Goal: Task Accomplishment & Management: Use online tool/utility

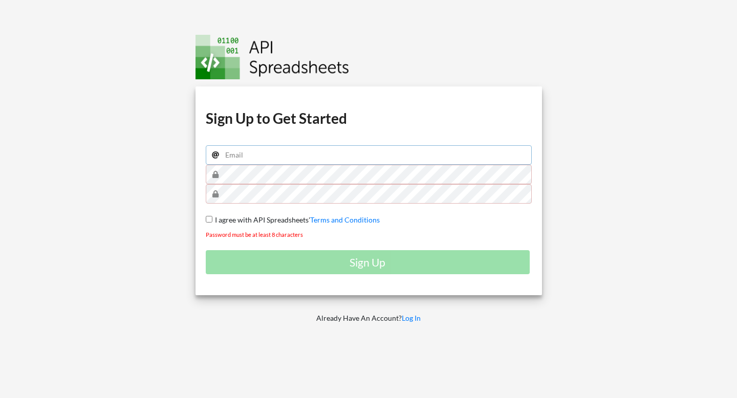
click at [276, 162] on input "email" at bounding box center [369, 154] width 326 height 19
type input "joanna.found@gmail.com"
drag, startPoint x: 309, startPoint y: 157, endPoint x: 199, endPoint y: 155, distance: 110.0
click at [199, 155] on div "Download hidden Download hidden Download hidden Download hidden Sign Up to Get …" at bounding box center [368, 190] width 346 height 209
type input "zmba327@live.rhul.ac.uk"
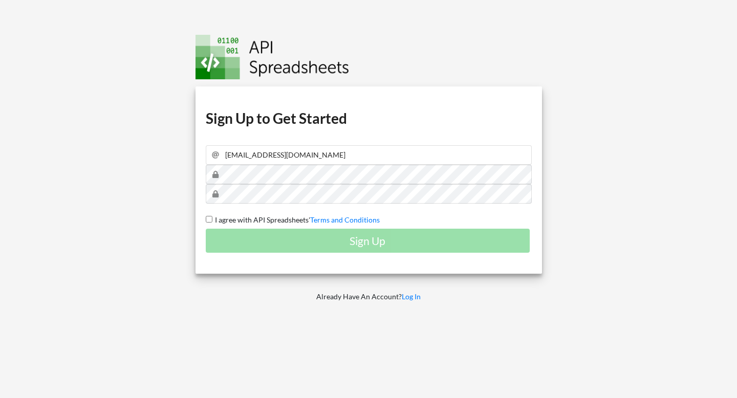
click at [213, 219] on span "I agree with API Spreadsheets'" at bounding box center [261, 219] width 98 height 9
click at [212, 219] on input "I agree with API Spreadsheets' Terms and Conditions" at bounding box center [209, 219] width 7 height 7
checkbox input "true"
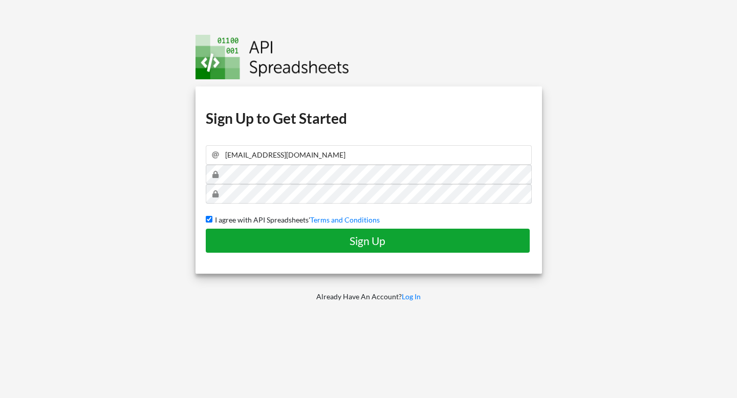
click at [235, 238] on h4 "Sign Up" at bounding box center [367, 240] width 303 height 13
checkbox input "false"
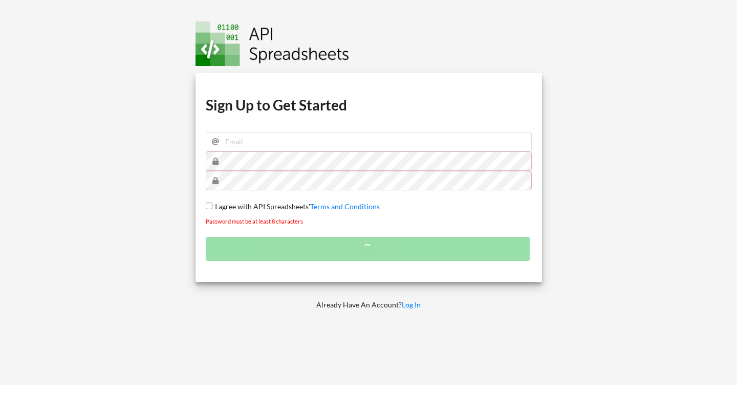
scroll to position [14, 0]
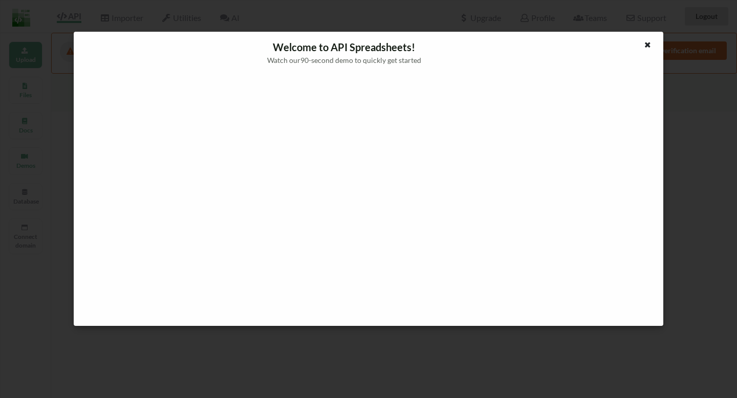
click at [622, 195] on div at bounding box center [368, 196] width 573 height 245
click at [640, 172] on div at bounding box center [368, 196] width 573 height 245
click at [652, 45] on div at bounding box center [648, 45] width 13 height 13
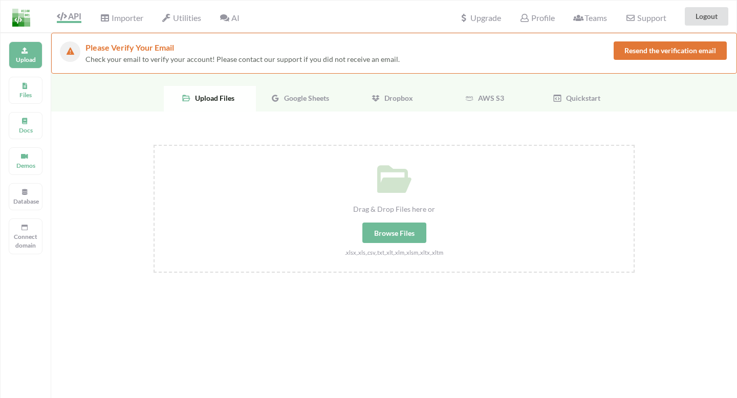
click at [641, 49] on button "Resend the verification email" at bounding box center [669, 50] width 113 height 18
click at [718, 13] on button "Logout" at bounding box center [706, 16] width 43 height 18
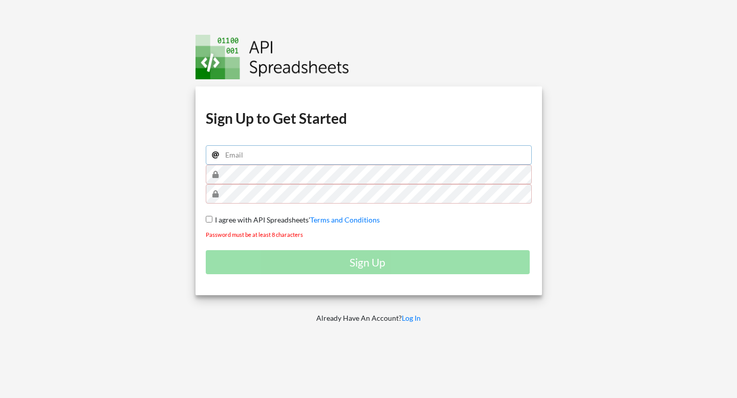
click at [318, 157] on input "email" at bounding box center [369, 154] width 326 height 19
type input "joanna.found@gmail.com"
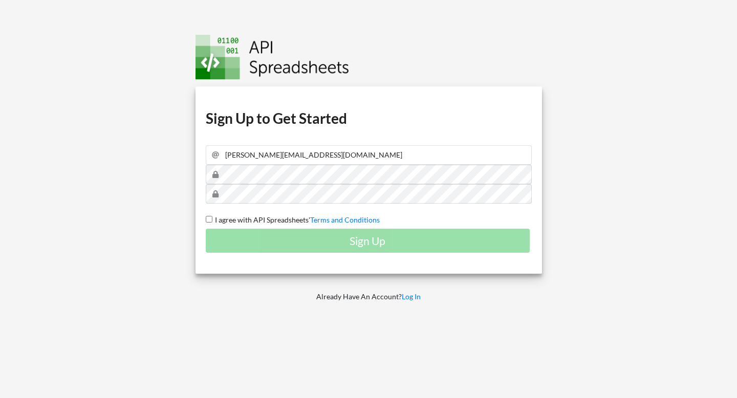
click at [235, 218] on span "I agree with API Spreadsheets'" at bounding box center [261, 219] width 98 height 9
click at [212, 218] on input "I agree with API Spreadsheets' Terms and Conditions" at bounding box center [209, 219] width 7 height 7
checkbox input "true"
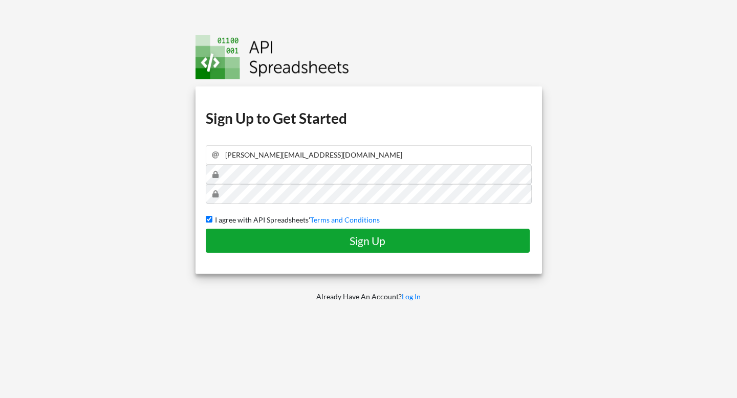
click at [262, 239] on h4 "Sign Up" at bounding box center [367, 240] width 303 height 13
checkbox input "false"
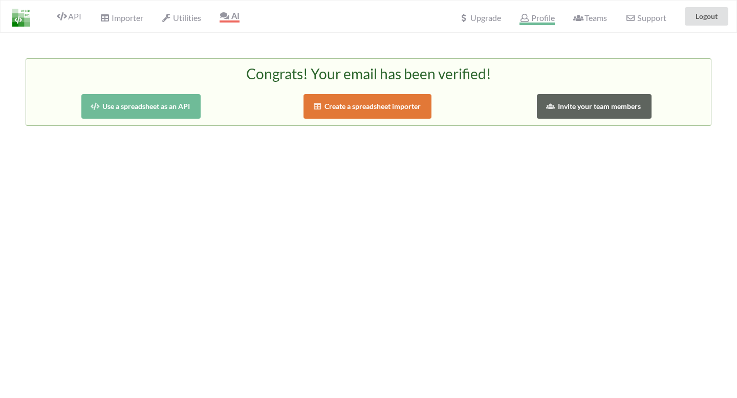
click at [537, 17] on span "Profile" at bounding box center [536, 19] width 35 height 12
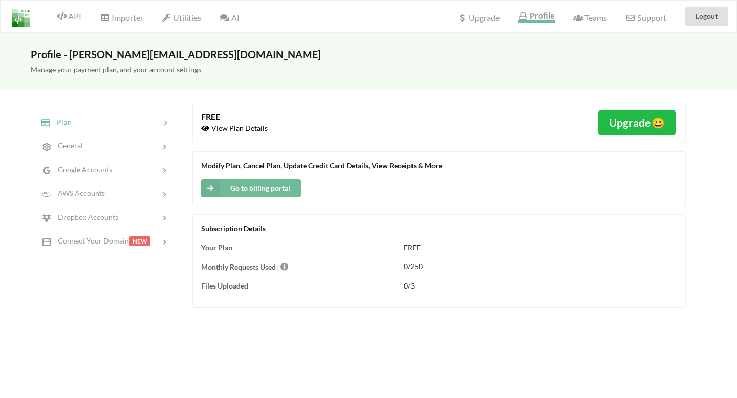
click at [114, 26] on div "Importer" at bounding box center [121, 16] width 56 height 23
click at [117, 18] on span "Importer" at bounding box center [121, 19] width 43 height 12
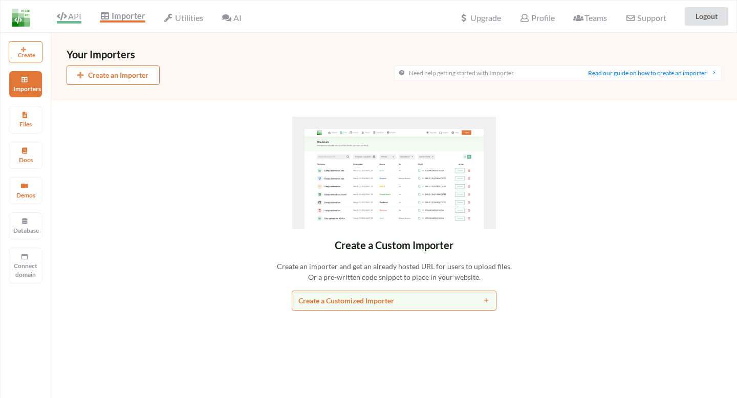
click at [65, 18] on icon at bounding box center [62, 16] width 10 height 8
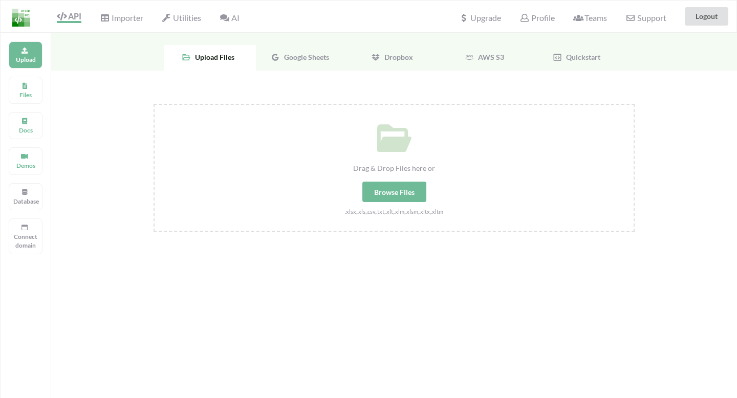
click at [380, 188] on div "Browse Files" at bounding box center [394, 192] width 64 height 20
click at [153, 104] on input "Drag & Drop Files here or Browse Files .xlsx,.xls,.csv,.txt,.xlt,.xlm,.xlsm,.xl…" at bounding box center [153, 104] width 0 height 0
click at [23, 96] on p "Files" at bounding box center [25, 95] width 25 height 9
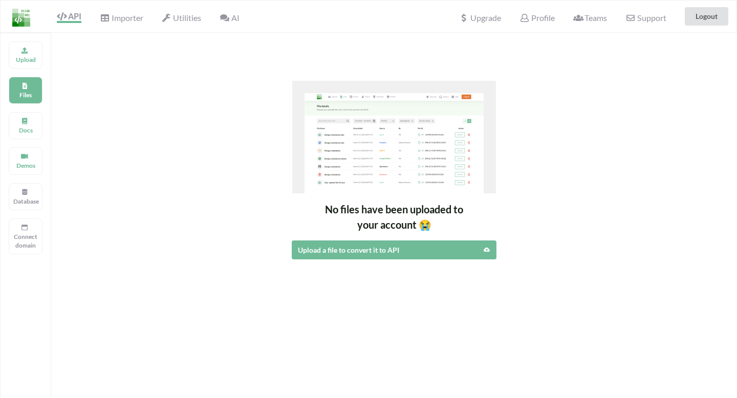
click at [333, 181] on img at bounding box center [394, 137] width 204 height 113
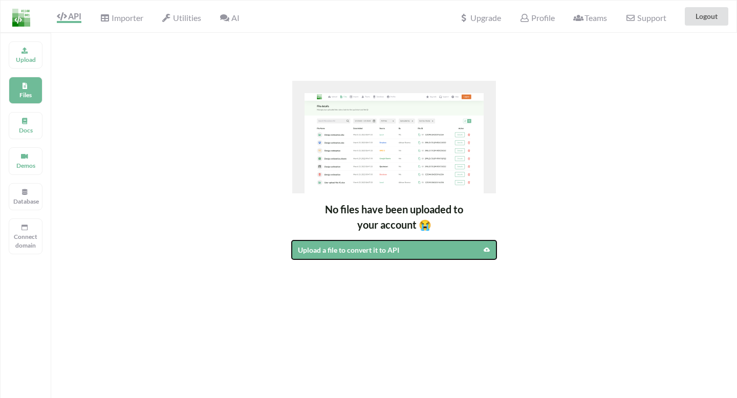
click at [319, 249] on div "Upload a file to convert it to API" at bounding box center [369, 250] width 143 height 11
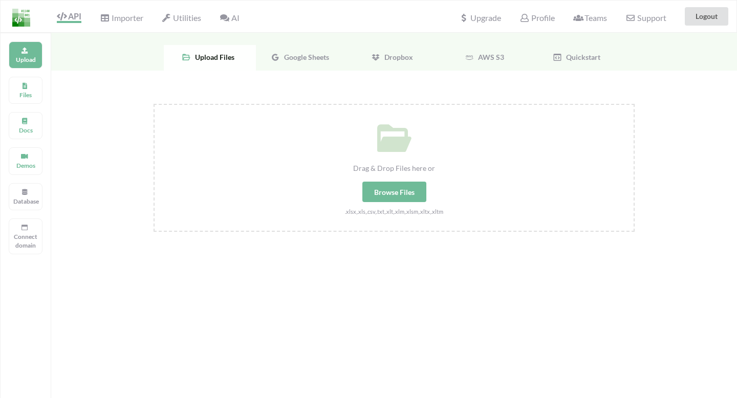
click at [347, 172] on div "Drag & Drop Files here or" at bounding box center [394, 168] width 479 height 11
click at [153, 104] on input "Drag & Drop Files here or Browse Files .xlsx,.xls,.csv,.txt,.xlt,.xlm,.xlsm,.xl…" at bounding box center [153, 104] width 0 height 0
type input "C:\fakepath\Age.xltx"
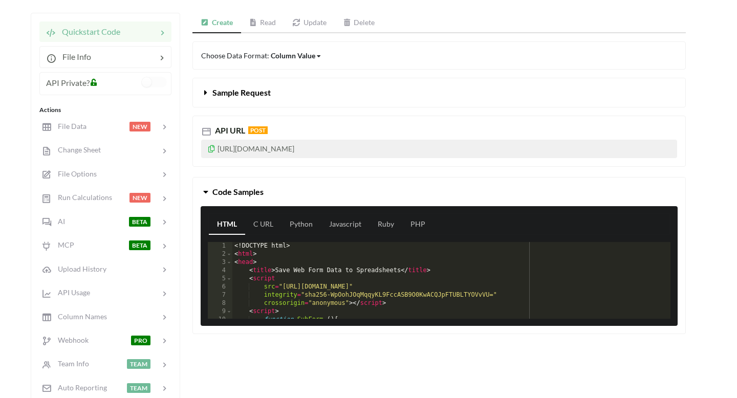
scroll to position [115, 0]
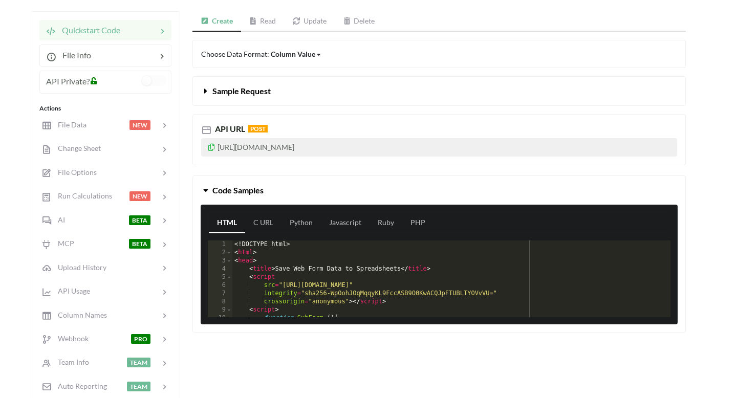
click at [408, 146] on p "[URL][DOMAIN_NAME]" at bounding box center [439, 147] width 476 height 18
drag, startPoint x: 408, startPoint y: 148, endPoint x: 217, endPoint y: 147, distance: 190.8
click at [217, 147] on p "[URL][DOMAIN_NAME]" at bounding box center [439, 147] width 476 height 18
copy p "[URL][DOMAIN_NAME]"
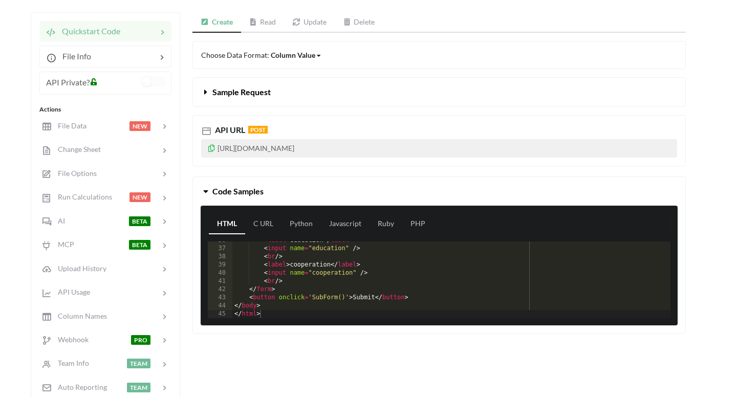
scroll to position [0, 0]
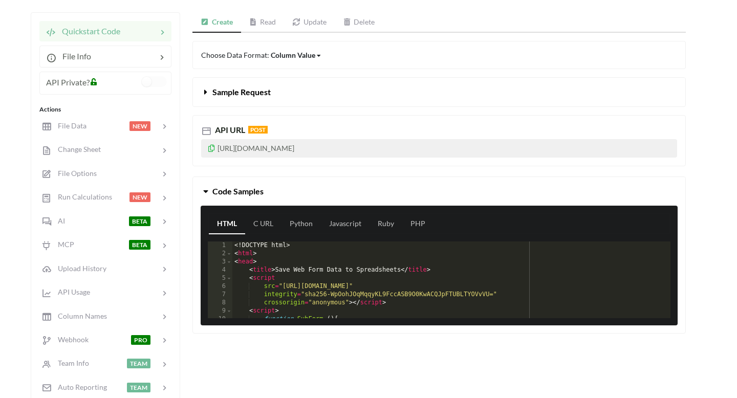
click at [211, 150] on icon at bounding box center [211, 146] width 9 height 7
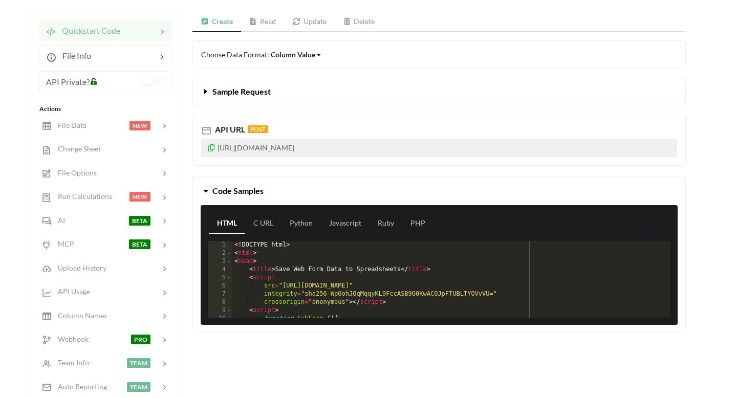
scroll to position [114, 0]
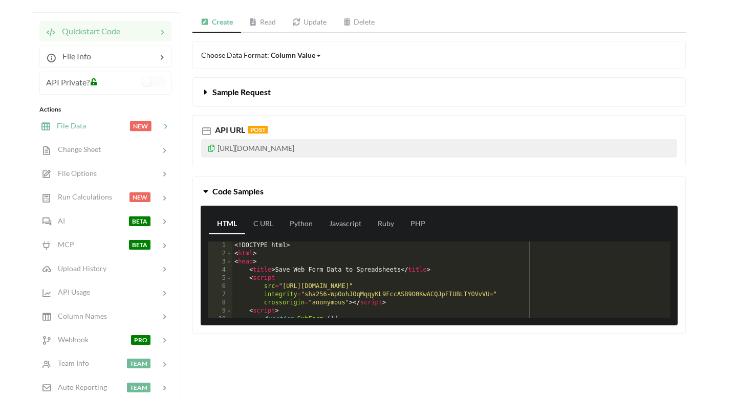
click at [144, 121] on span "NEW" at bounding box center [140, 126] width 21 height 10
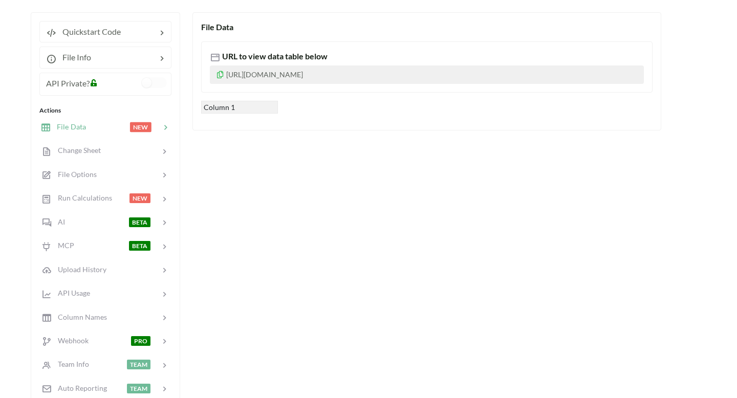
click at [237, 112] on div "Column 1" at bounding box center [239, 107] width 77 height 13
click at [149, 150] on div at bounding box center [130, 151] width 59 height 12
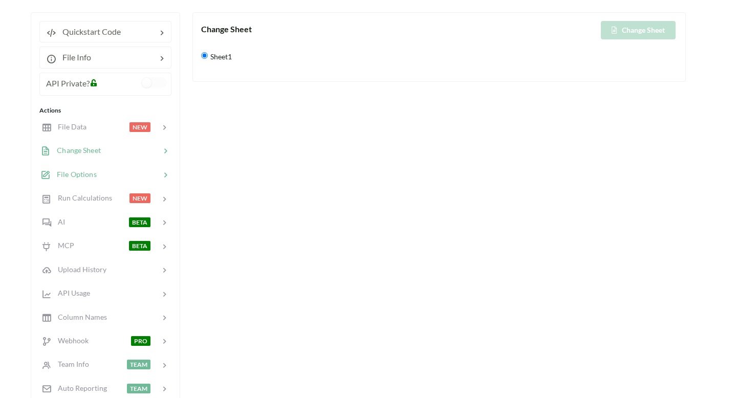
click at [147, 165] on div "File Options" at bounding box center [105, 174] width 135 height 24
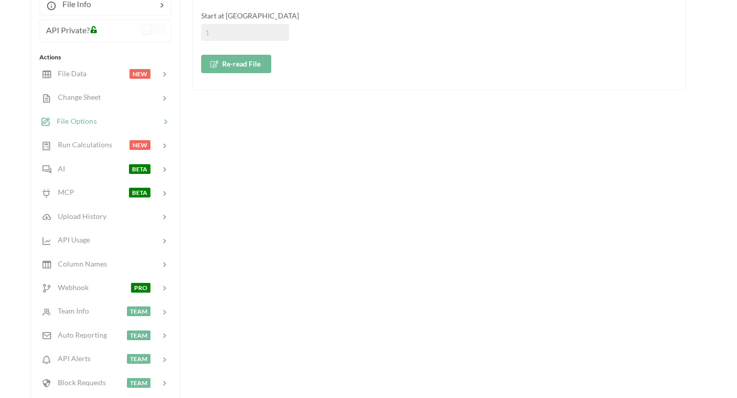
scroll to position [169, 0]
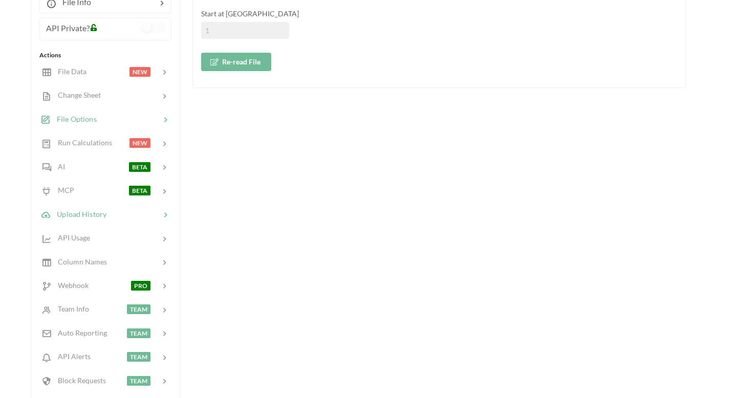
click at [138, 210] on div at bounding box center [133, 214] width 54 height 12
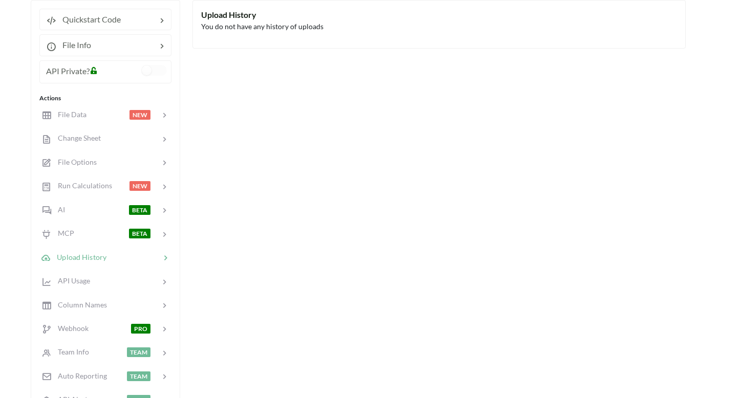
scroll to position [179, 0]
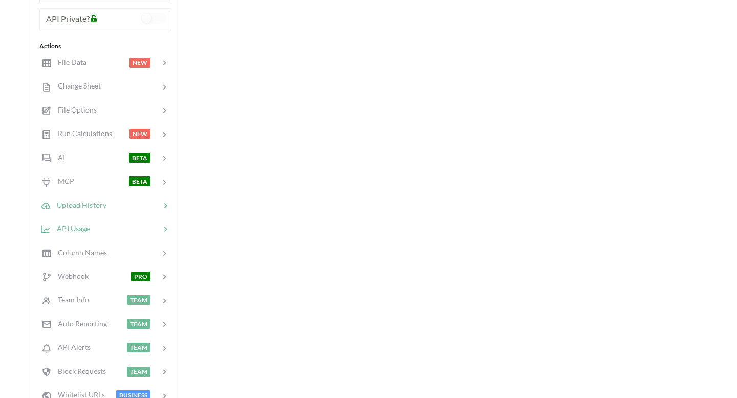
click at [93, 235] on div "API Usage" at bounding box center [105, 229] width 135 height 24
click at [94, 251] on span "Column Names" at bounding box center [79, 252] width 56 height 9
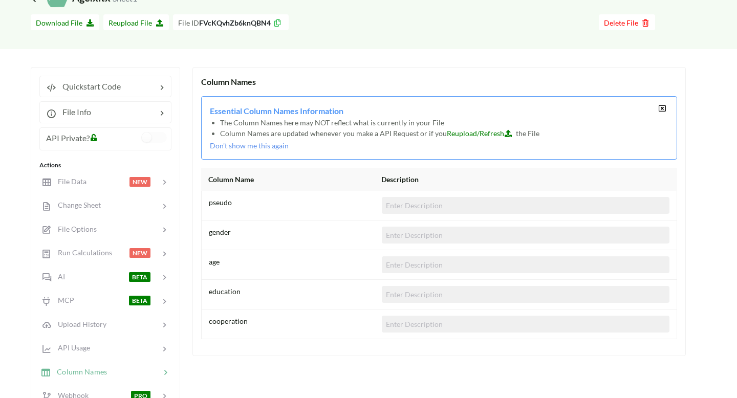
scroll to position [36, 0]
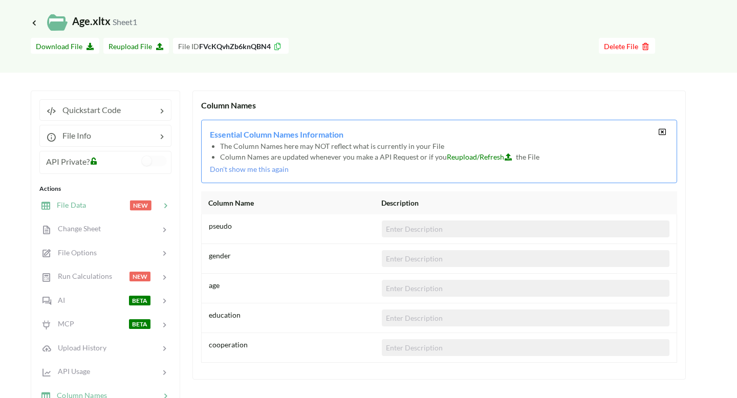
click at [99, 206] on div at bounding box center [107, 206] width 43 height 12
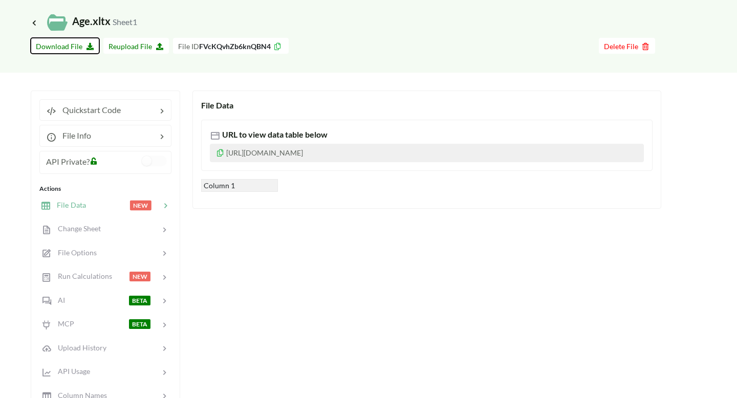
click at [73, 48] on span "Download File" at bounding box center [65, 46] width 58 height 9
click at [101, 209] on div at bounding box center [107, 206] width 43 height 12
click at [129, 136] on div at bounding box center [123, 135] width 65 height 12
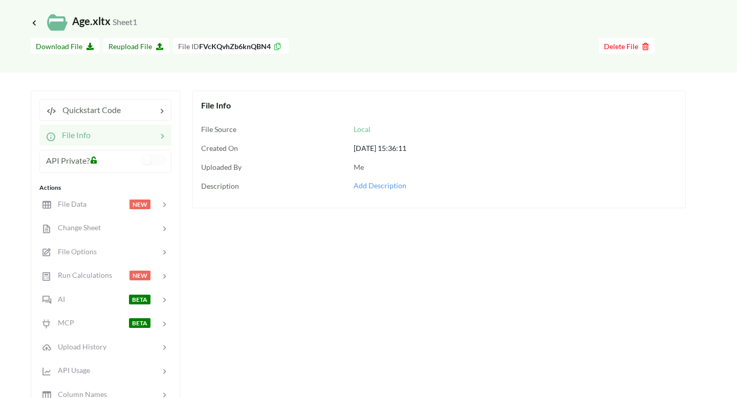
click at [129, 136] on div at bounding box center [124, 135] width 67 height 12
click at [103, 208] on div at bounding box center [107, 205] width 43 height 12
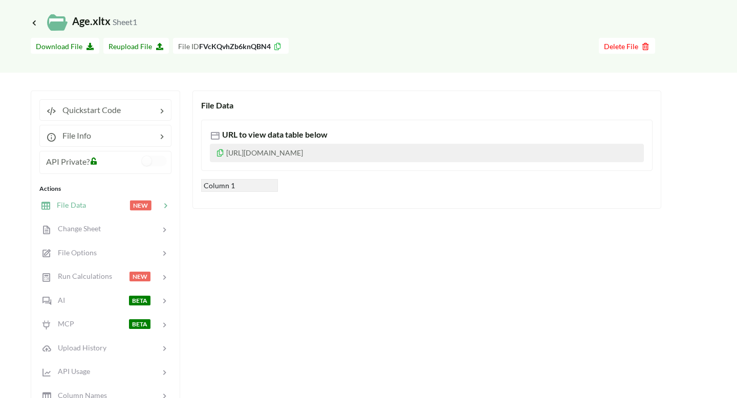
click at [249, 157] on p "[URL][DOMAIN_NAME]" at bounding box center [427, 153] width 434 height 18
click at [119, 223] on div at bounding box center [130, 229] width 59 height 12
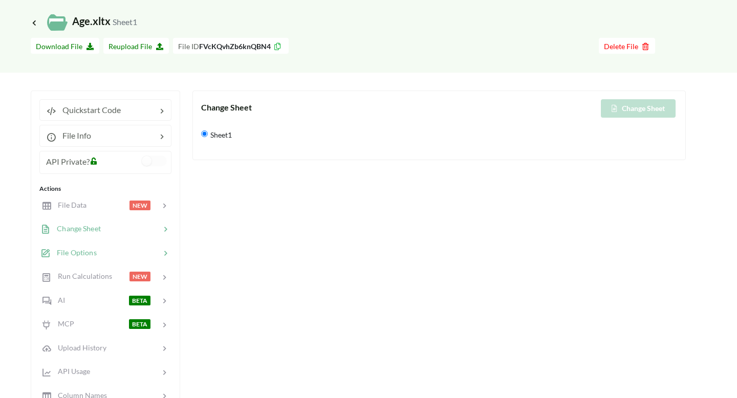
click at [121, 245] on div "File Options" at bounding box center [105, 252] width 135 height 24
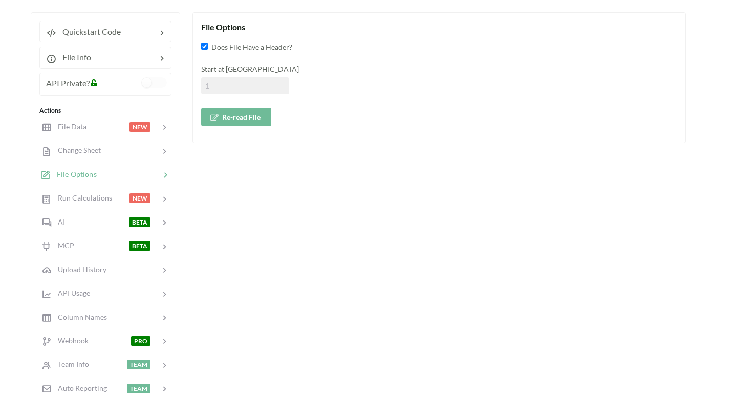
scroll to position [0, 0]
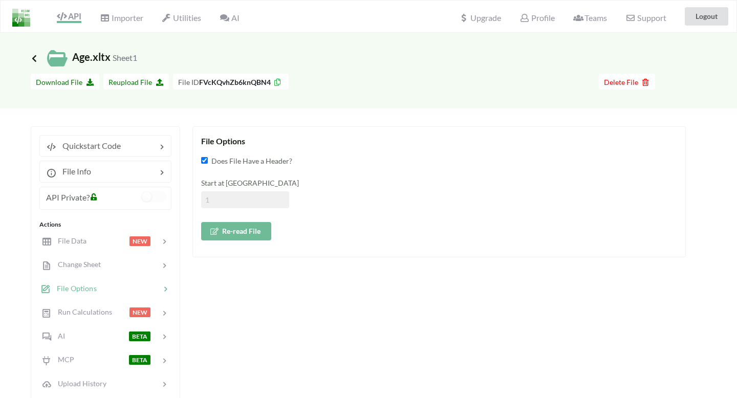
click at [31, 60] on icon at bounding box center [34, 58] width 9 height 8
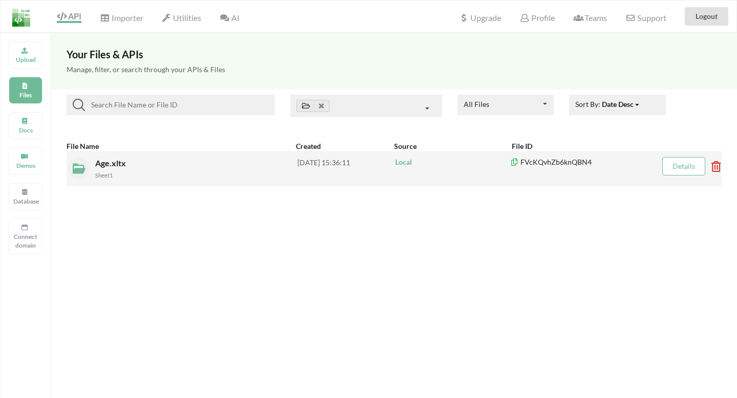
click at [150, 173] on div "Sheet1" at bounding box center [196, 174] width 202 height 11
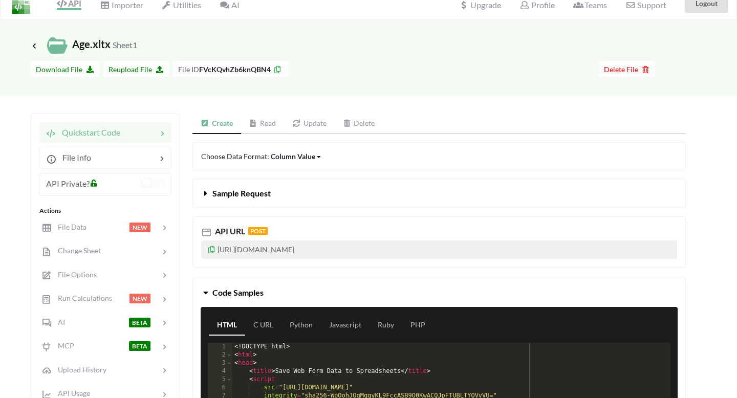
scroll to position [19, 0]
